Goal: Find specific page/section

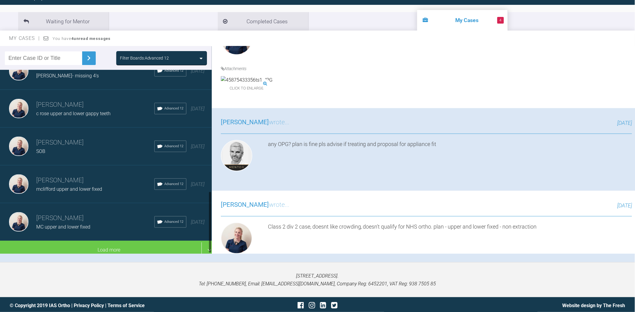
scroll to position [63, 0]
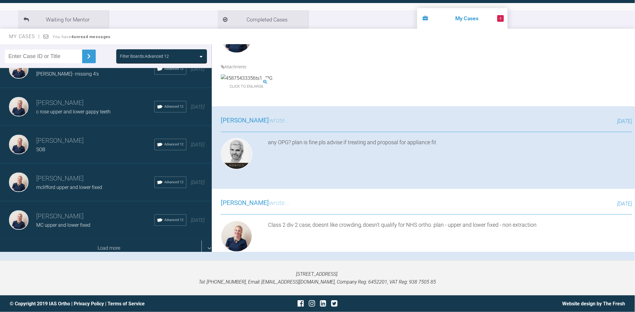
click at [95, 245] on div "Load more" at bounding box center [109, 248] width 218 height 19
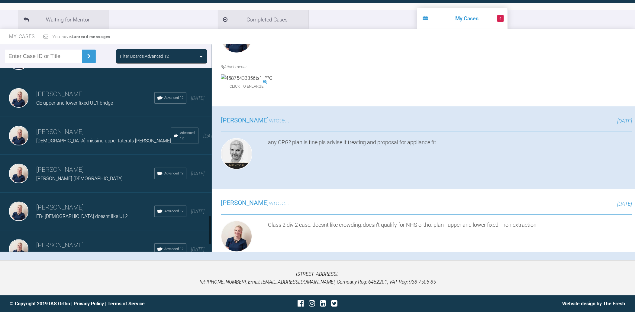
scroll to position [958, 0]
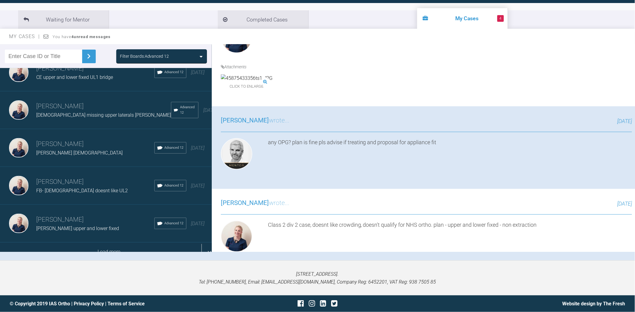
click at [117, 242] on div "Load more" at bounding box center [109, 251] width 218 height 19
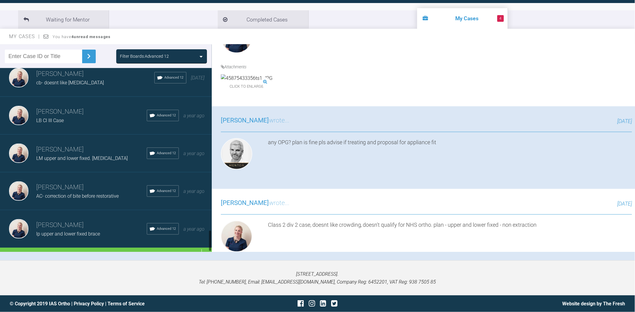
scroll to position [1370, 0]
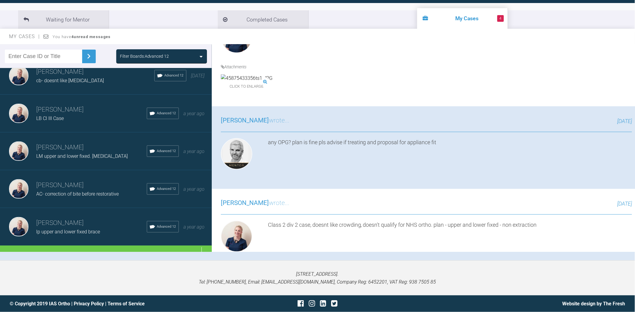
drag, startPoint x: 110, startPoint y: 243, endPoint x: 118, endPoint y: 220, distance: 24.5
click at [110, 245] on div "Load more" at bounding box center [109, 254] width 218 height 19
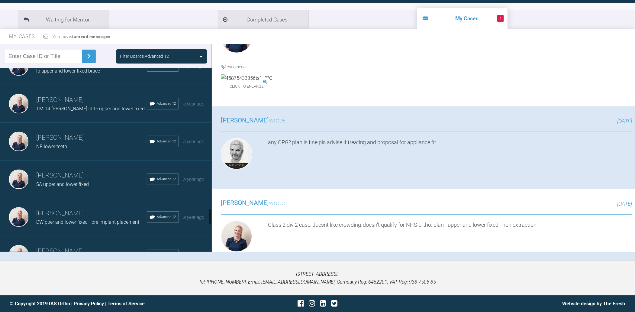
scroll to position [1531, 0]
click at [75, 132] on h3 "[PERSON_NAME]" at bounding box center [91, 137] width 111 height 10
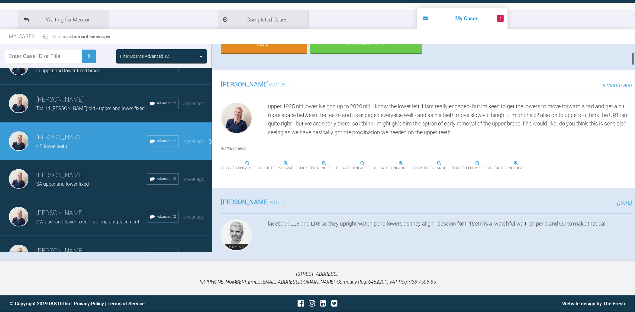
scroll to position [161, 0]
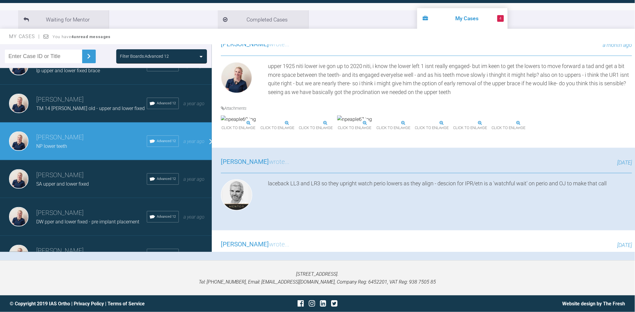
click at [453, 123] on img at bounding box center [453, 123] width 0 height 0
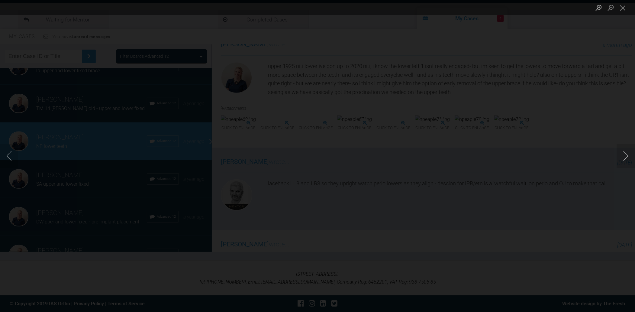
click at [317, 156] on img "Lightbox" at bounding box center [317, 156] width 0 height 0
click at [622, 8] on button "Close lightbox" at bounding box center [623, 7] width 12 height 11
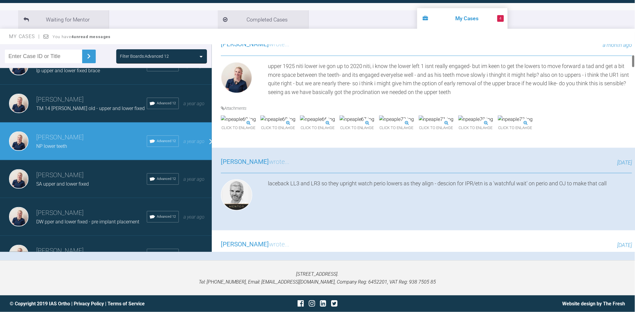
click at [498, 123] on img at bounding box center [515, 119] width 35 height 8
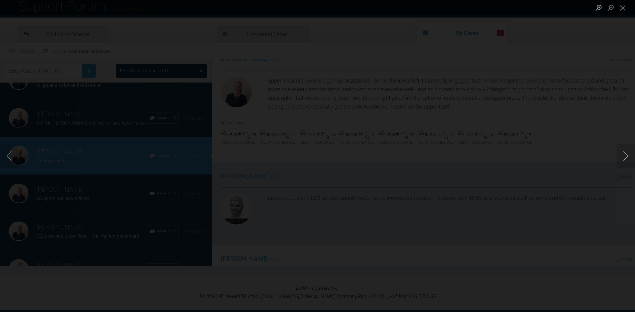
scroll to position [63, 0]
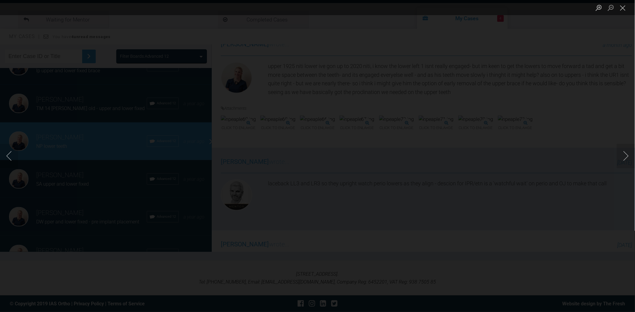
click at [317, 156] on img "Lightbox" at bounding box center [317, 156] width 0 height 0
click at [623, 10] on button "Close lightbox" at bounding box center [623, 7] width 12 height 11
